Goal: Navigation & Orientation: Find specific page/section

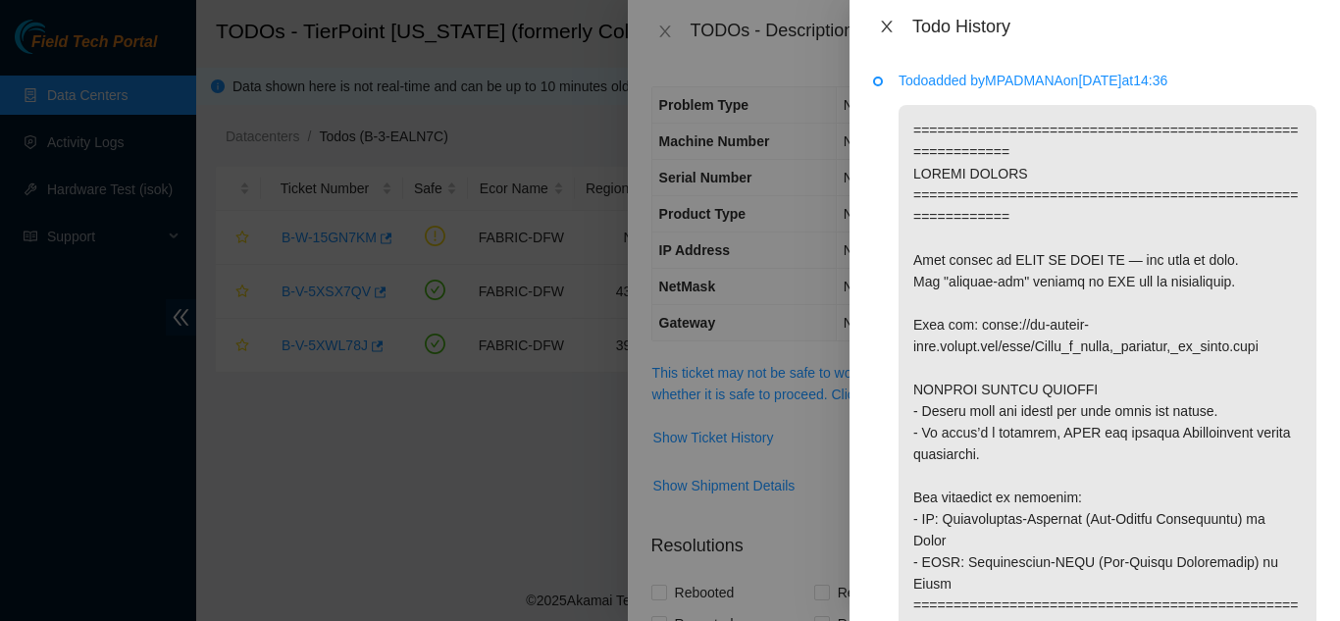
drag, startPoint x: 889, startPoint y: 25, endPoint x: 903, endPoint y: 14, distance: 17.5
click at [906, 13] on div "Todo History" at bounding box center [1095, 26] width 491 height 53
click at [880, 23] on icon "close" at bounding box center [887, 27] width 16 height 16
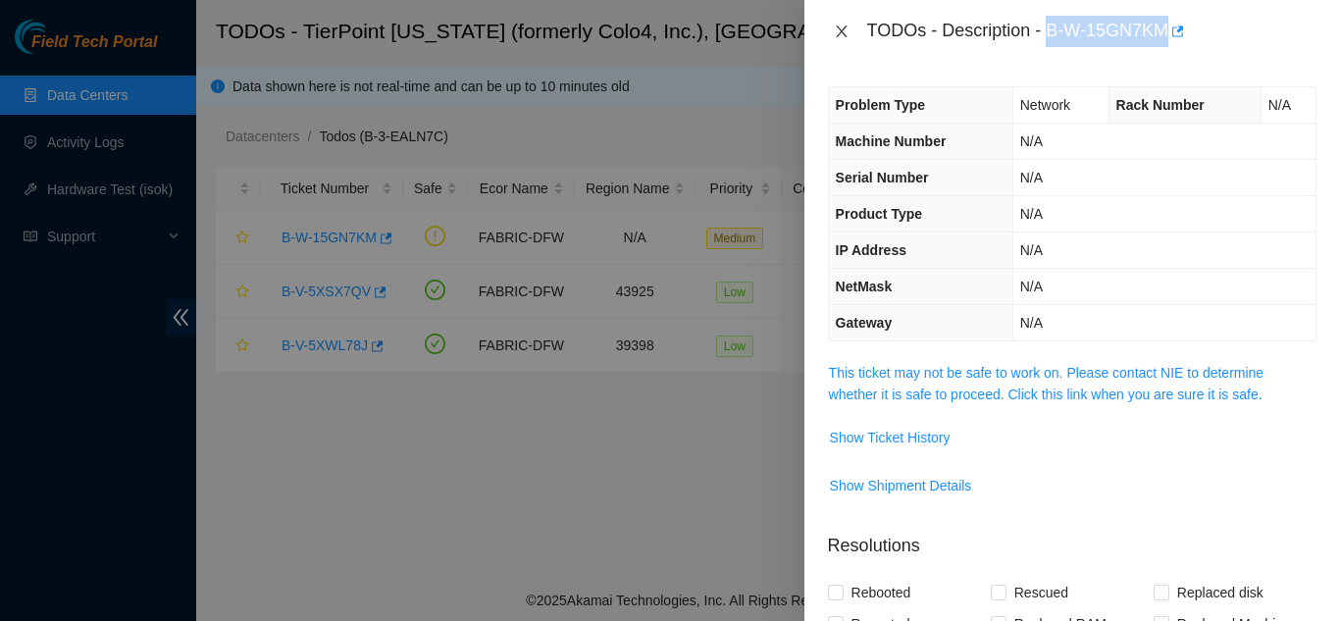
click at [842, 29] on icon "close" at bounding box center [842, 32] width 16 height 16
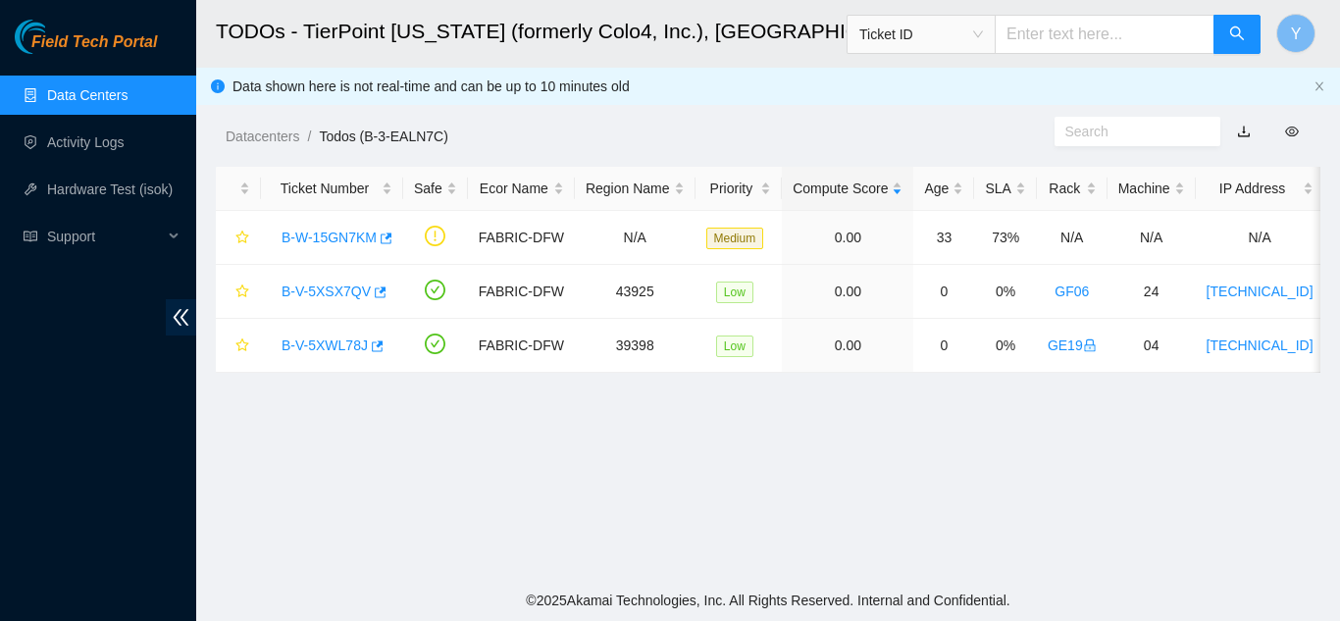
click at [128, 88] on link "Data Centers" at bounding box center [87, 95] width 80 height 16
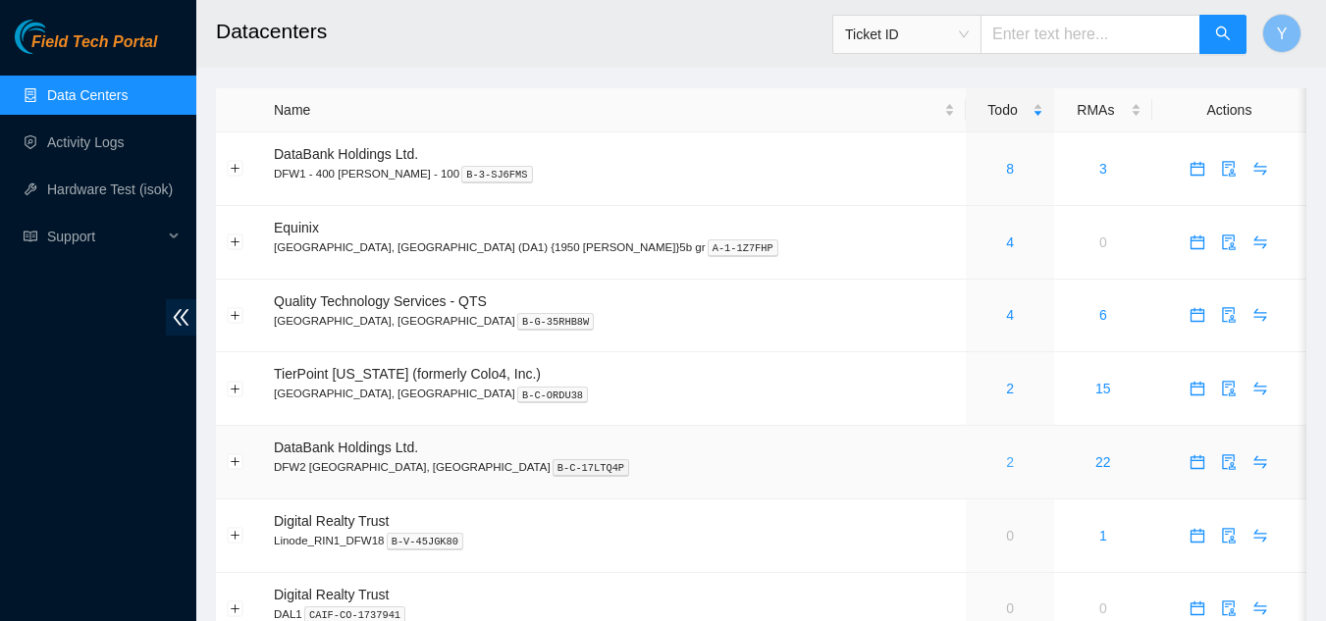
click at [1006, 466] on link "2" at bounding box center [1010, 462] width 8 height 16
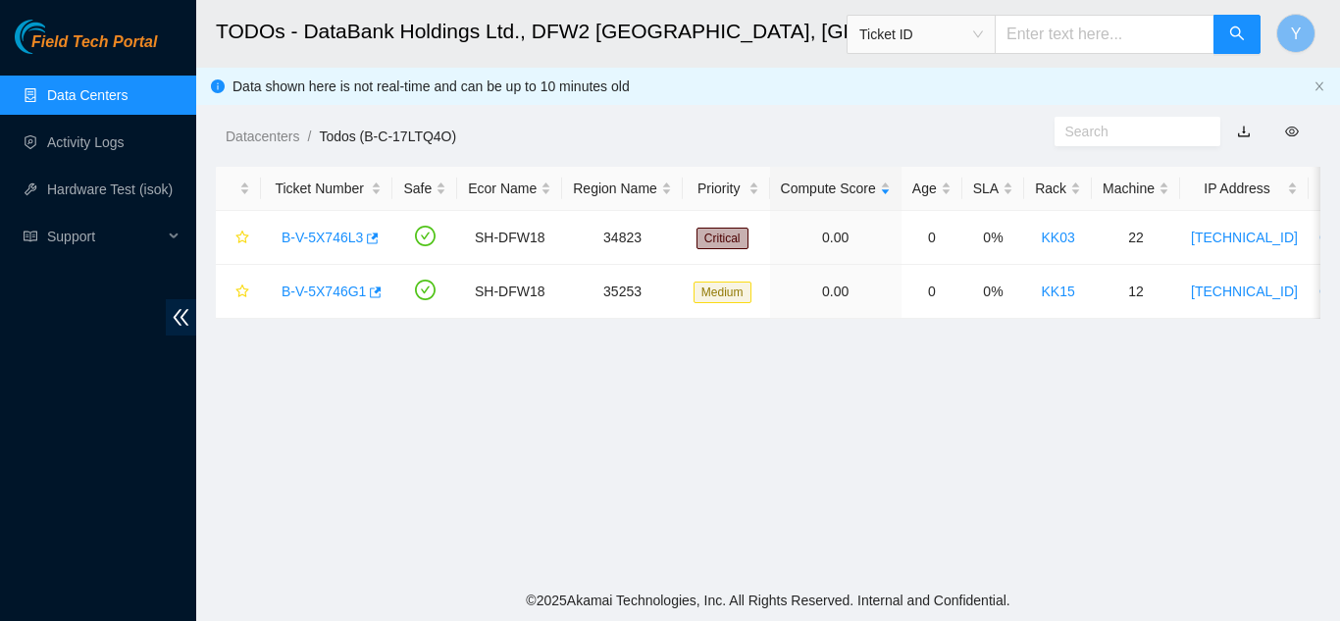
click at [74, 98] on link "Data Centers" at bounding box center [87, 95] width 80 height 16
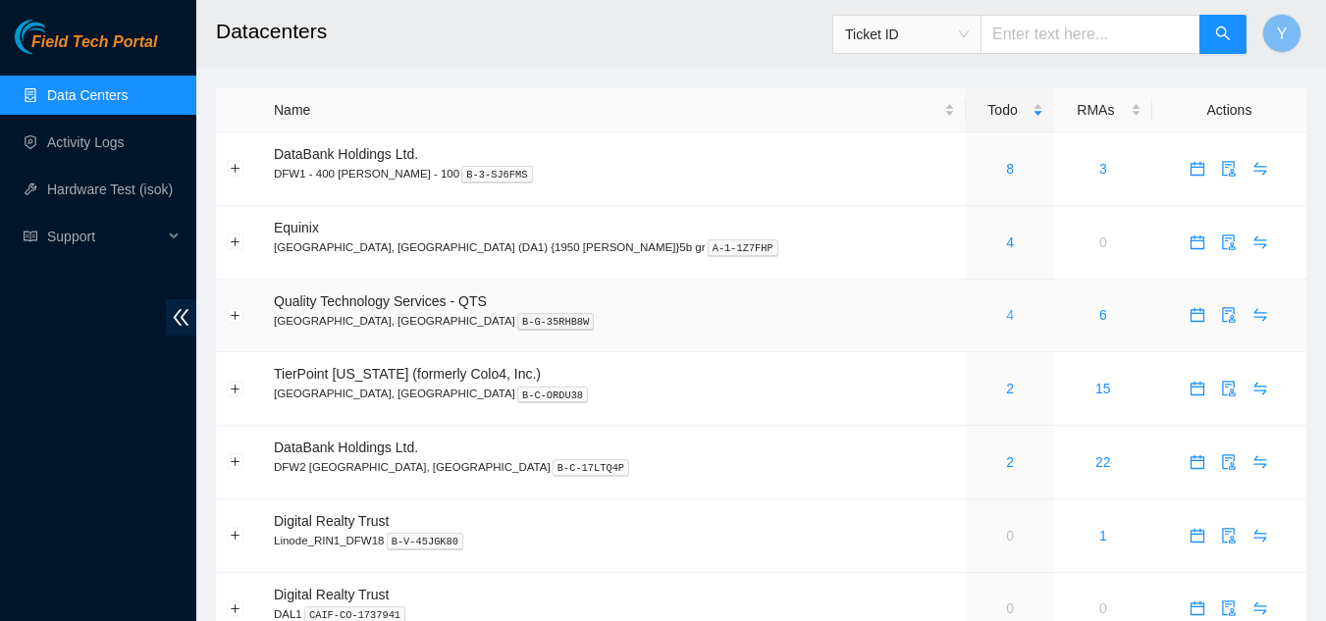
click at [1006, 318] on link "4" at bounding box center [1010, 315] width 8 height 16
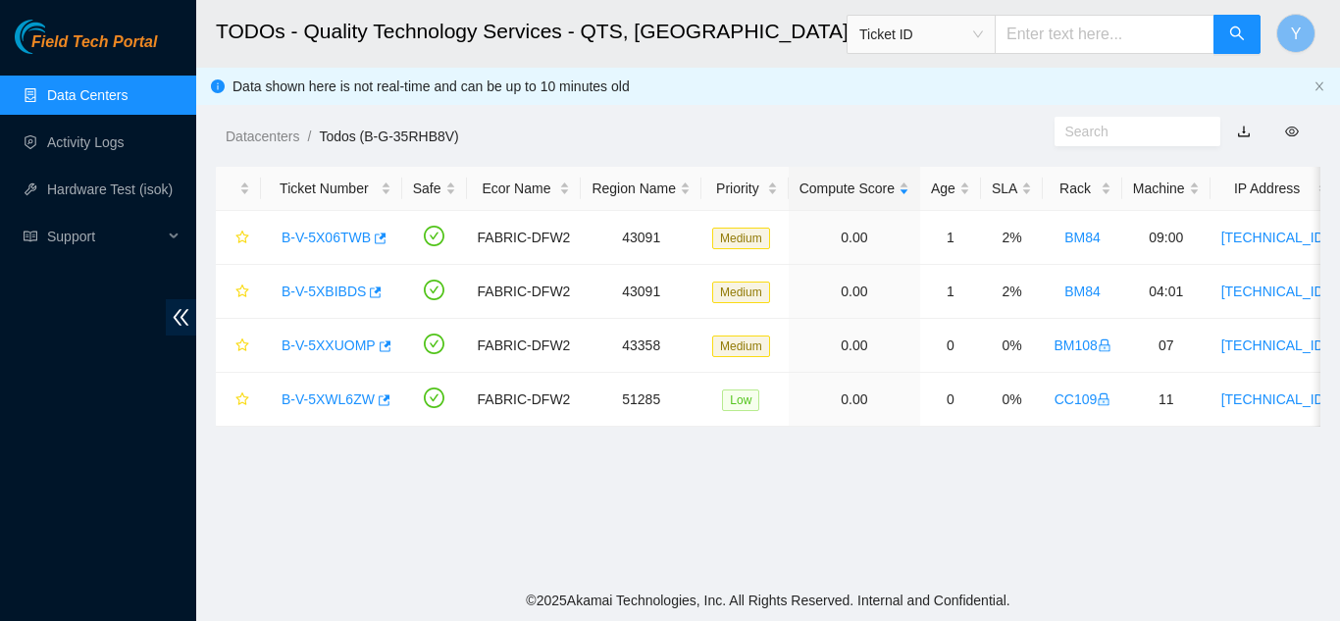
click at [68, 97] on link "Data Centers" at bounding box center [87, 95] width 80 height 16
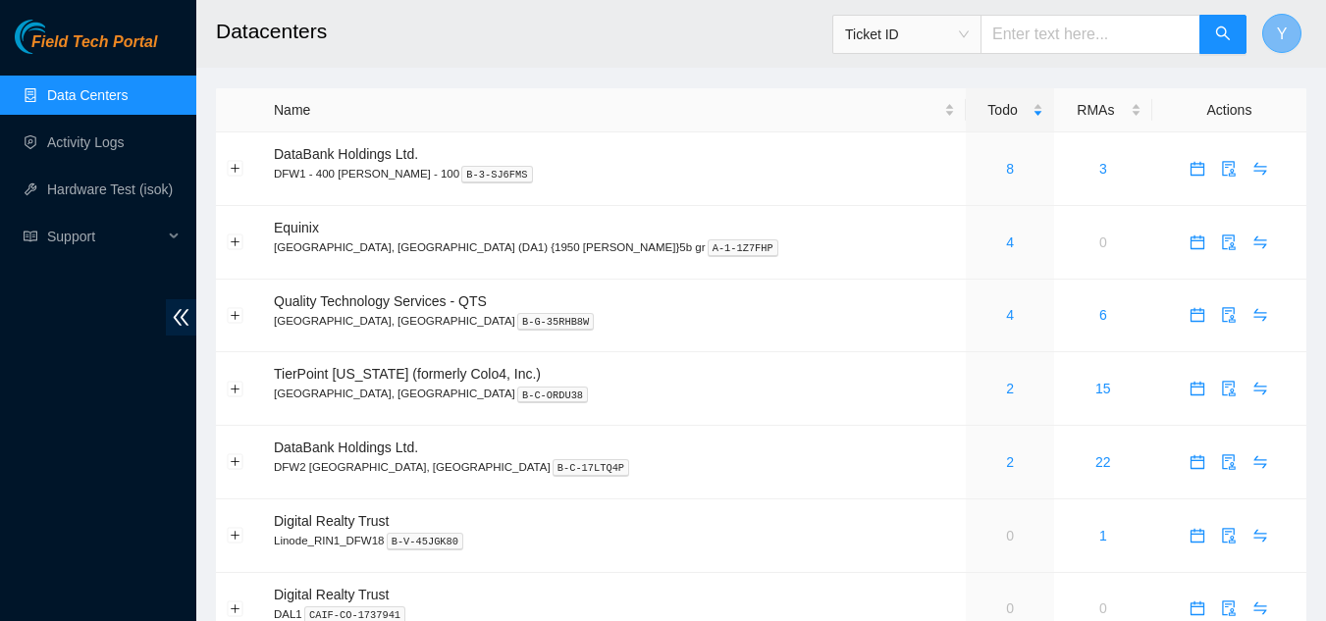
click at [1282, 39] on span "Y" at bounding box center [1282, 34] width 11 height 25
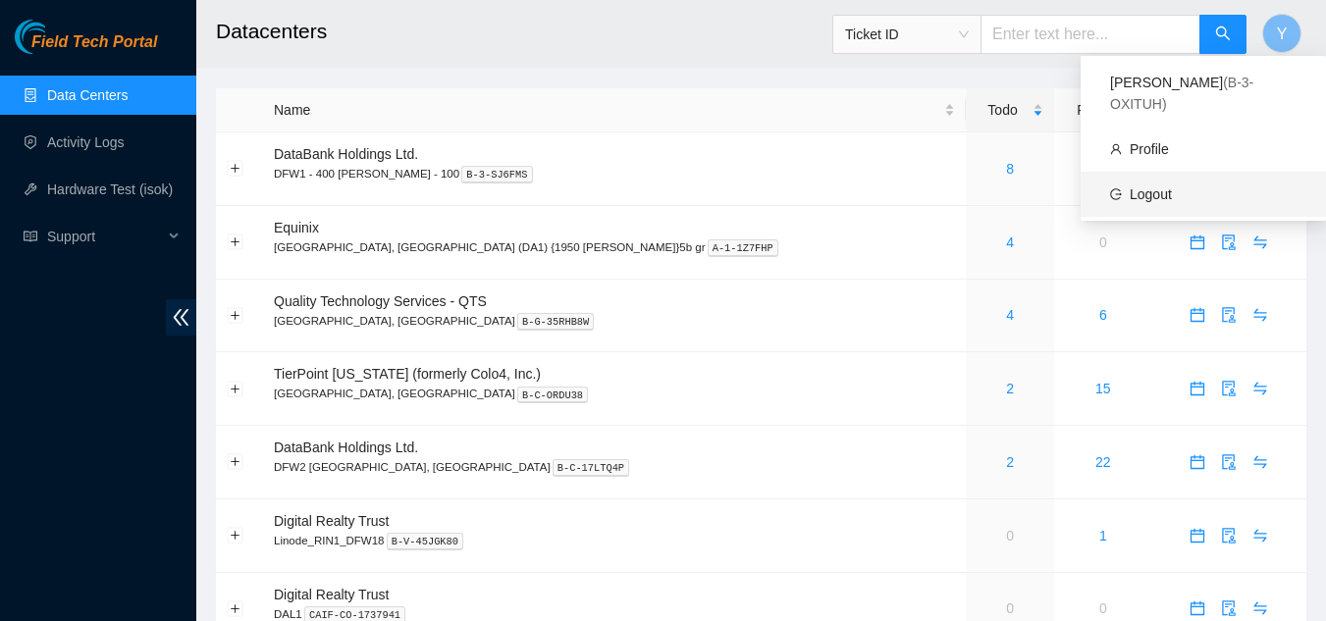
click at [1156, 186] on link "Logout" at bounding box center [1150, 194] width 42 height 16
